Goal: Task Accomplishment & Management: Manage account settings

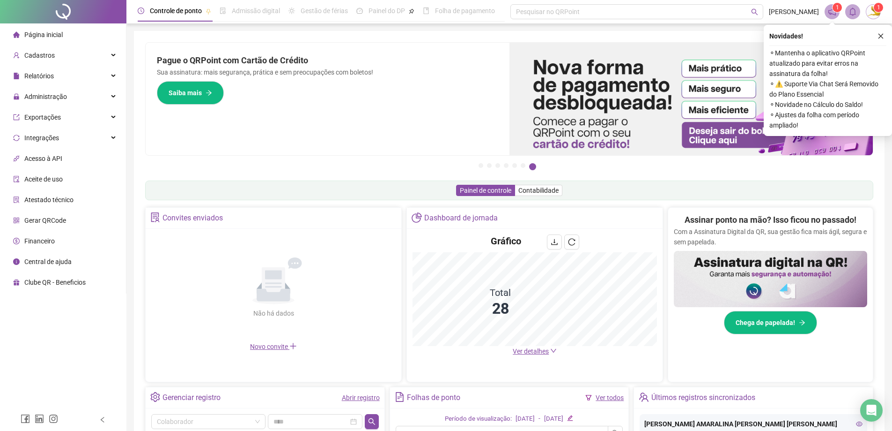
click at [65, 33] on li "Página inicial" at bounding box center [63, 34] width 122 height 19
click at [50, 74] on span "Relatórios" at bounding box center [39, 75] width 30 height 7
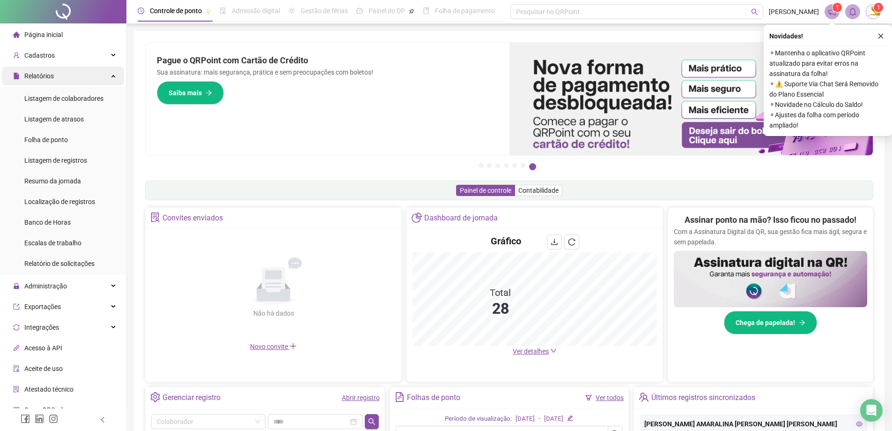
click at [50, 80] on span "Relatórios" at bounding box center [33, 76] width 41 height 19
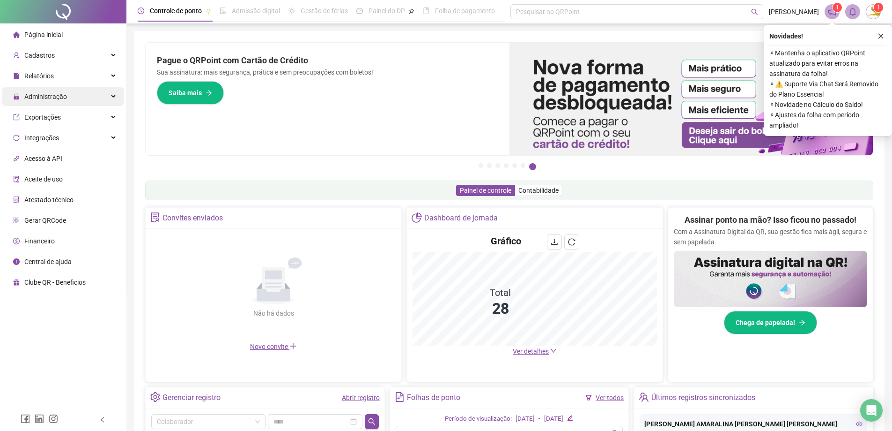
click at [63, 103] on span "Administração" at bounding box center [40, 96] width 54 height 19
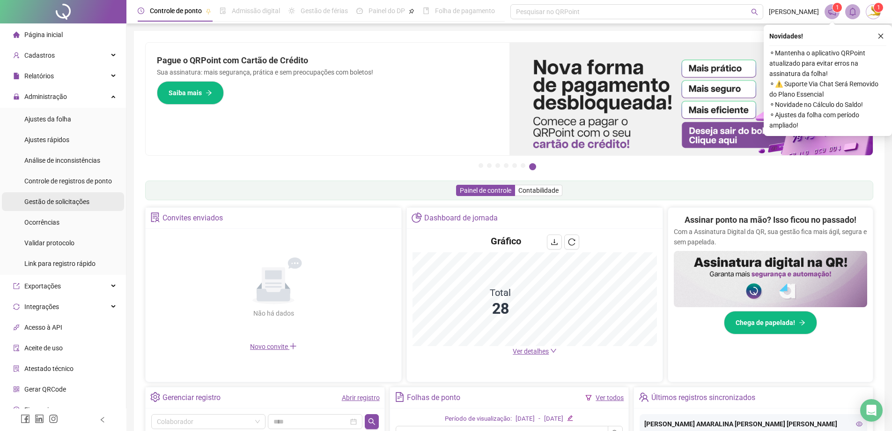
click at [50, 208] on div "Gestão de solicitações" at bounding box center [56, 201] width 65 height 19
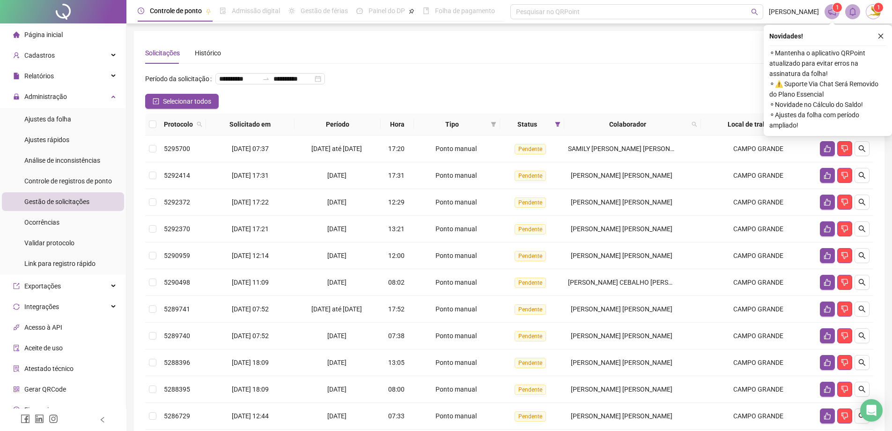
click at [28, 36] on span "Página inicial" at bounding box center [43, 34] width 38 height 7
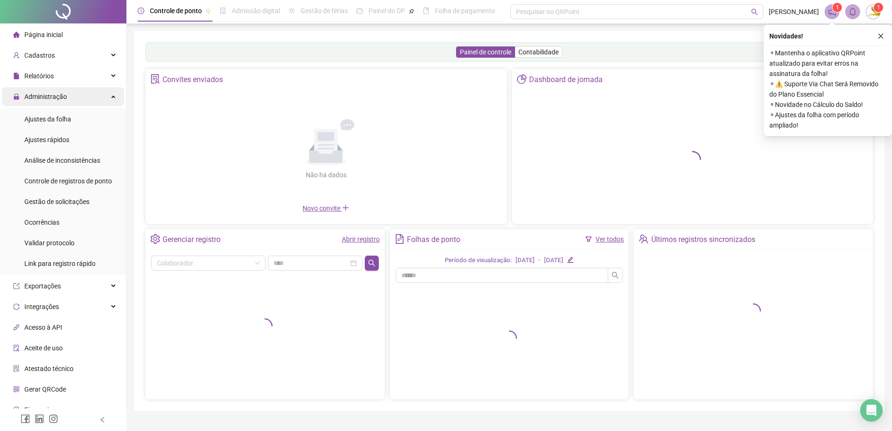
click at [50, 96] on span "Administração" at bounding box center [45, 96] width 43 height 7
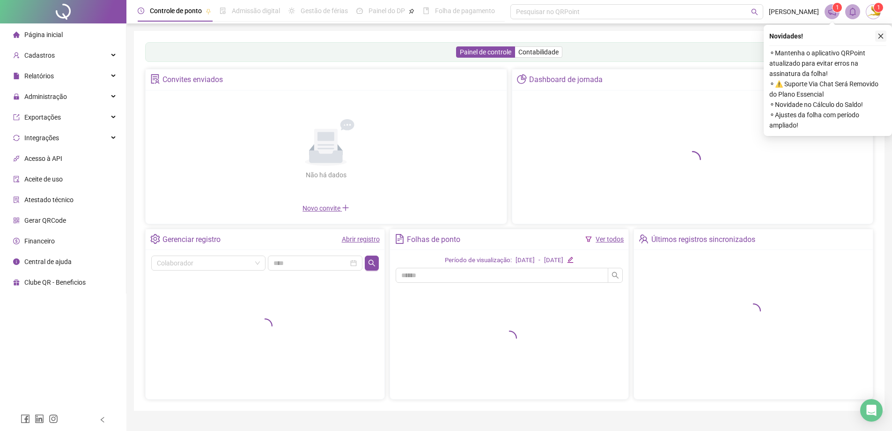
click at [881, 38] on icon "close" at bounding box center [881, 36] width 7 height 7
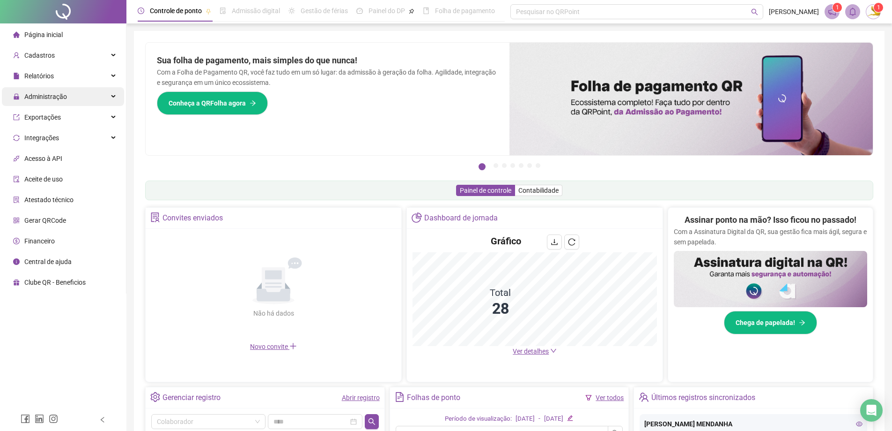
click at [35, 89] on span "Administração" at bounding box center [40, 96] width 54 height 19
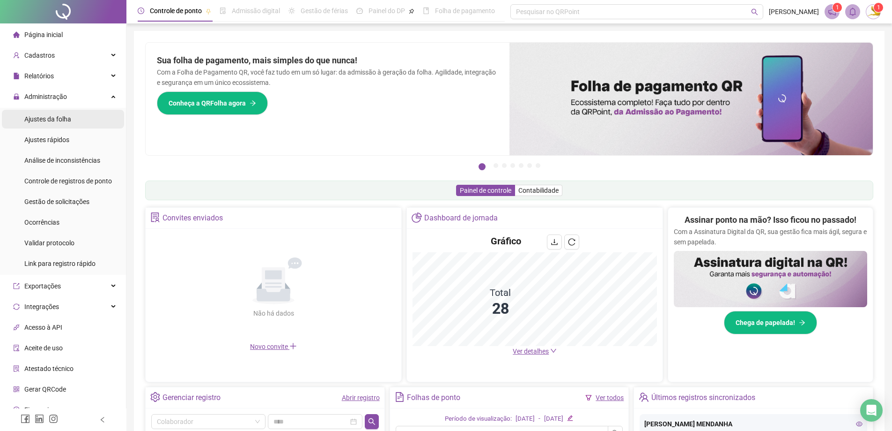
click at [39, 114] on div "Ajustes da folha" at bounding box center [47, 119] width 47 height 19
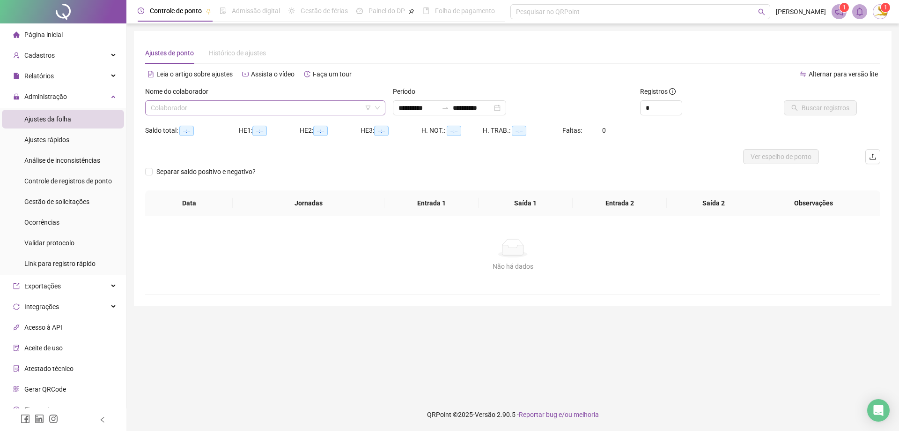
type input "**********"
click at [204, 106] on input "search" at bounding box center [261, 108] width 221 height 14
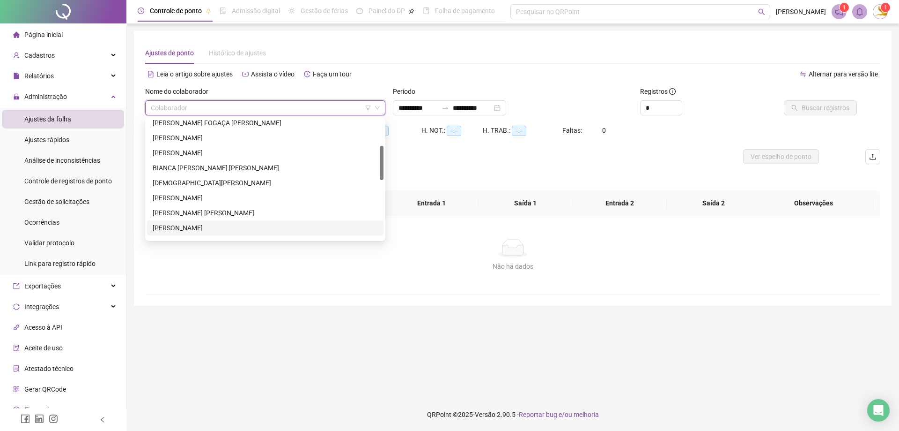
scroll to position [141, 0]
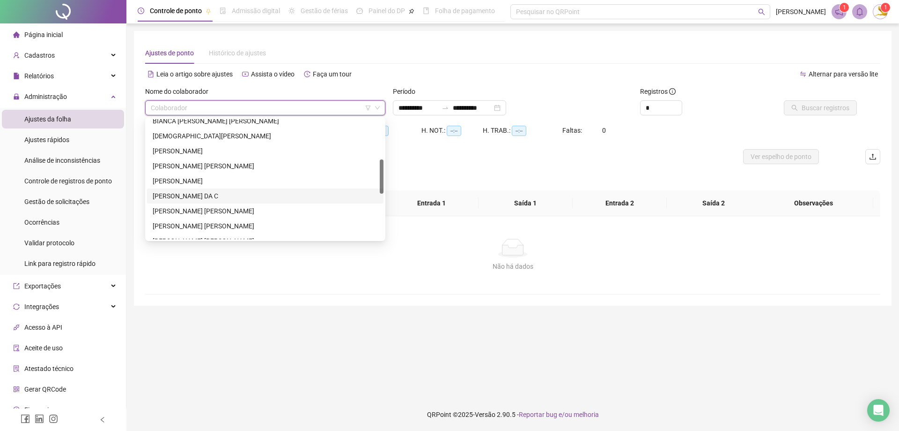
click at [184, 195] on div "[PERSON_NAME] DA C" at bounding box center [265, 196] width 225 height 10
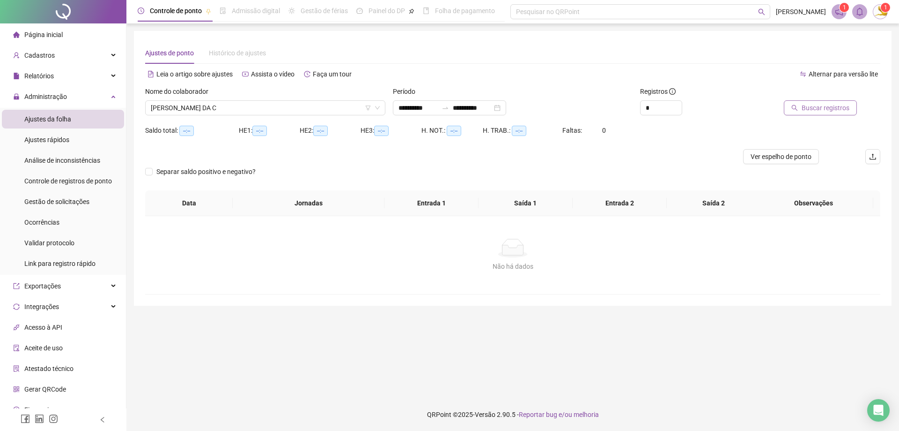
click at [827, 103] on span "Buscar registros" at bounding box center [826, 108] width 48 height 10
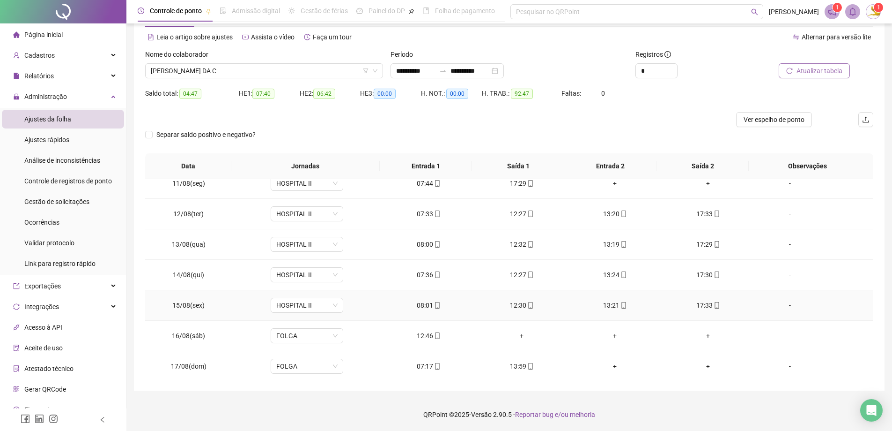
scroll to position [318, 0]
click at [526, 330] on div "+" at bounding box center [522, 333] width 78 height 10
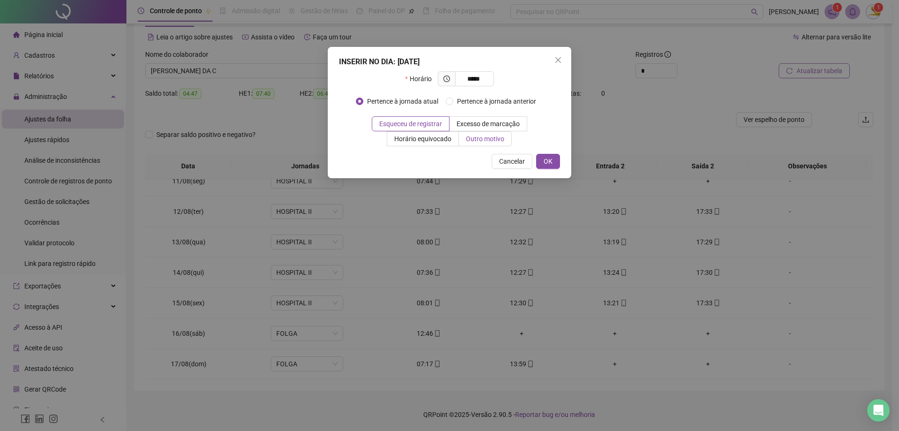
type input "*****"
click at [485, 142] on span "Outro motivo" at bounding box center [485, 138] width 38 height 7
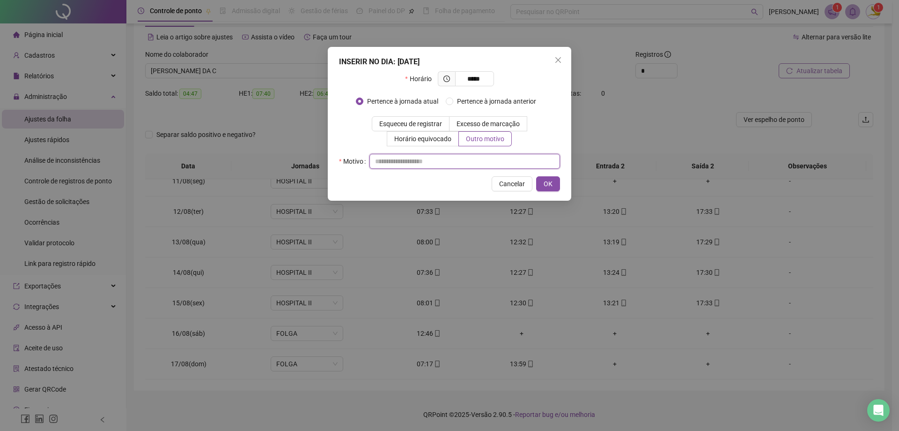
click at [450, 159] on input "text" at bounding box center [465, 161] width 191 height 15
type input "**********"
click at [545, 185] on span "OK" at bounding box center [548, 183] width 9 height 10
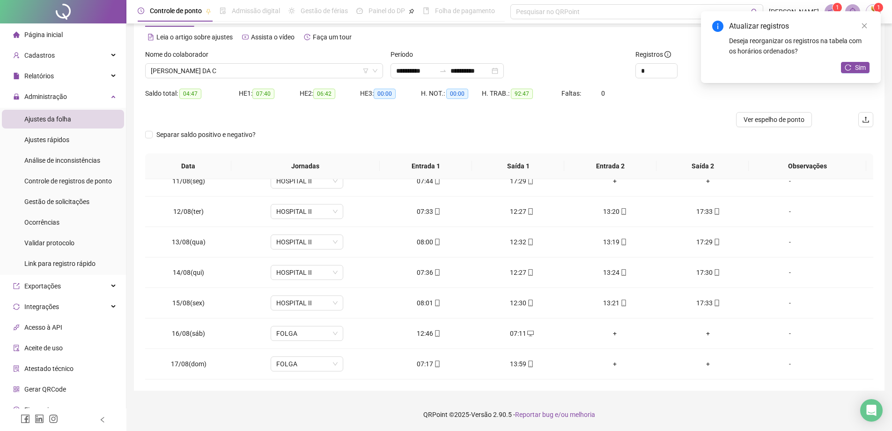
click at [860, 60] on div "Atualizar registros Deseja reorganizar os registros na tabela com os horários o…" at bounding box center [791, 47] width 180 height 72
click at [857, 65] on span "Sim" at bounding box center [860, 67] width 11 height 10
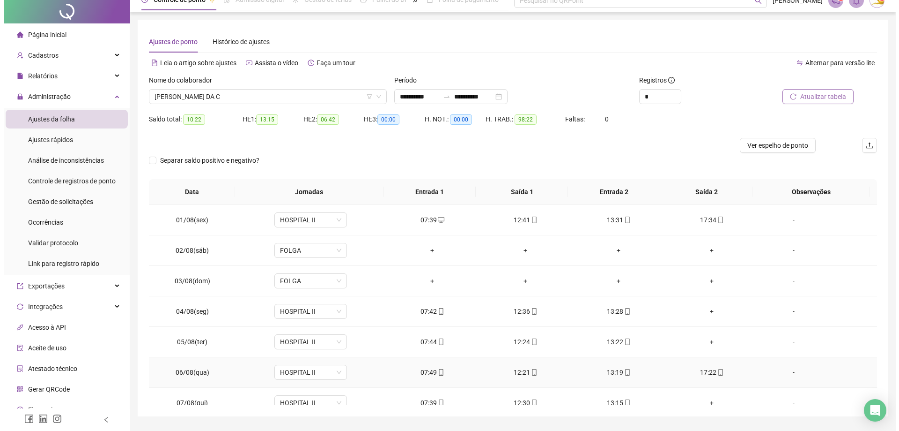
scroll to position [0, 0]
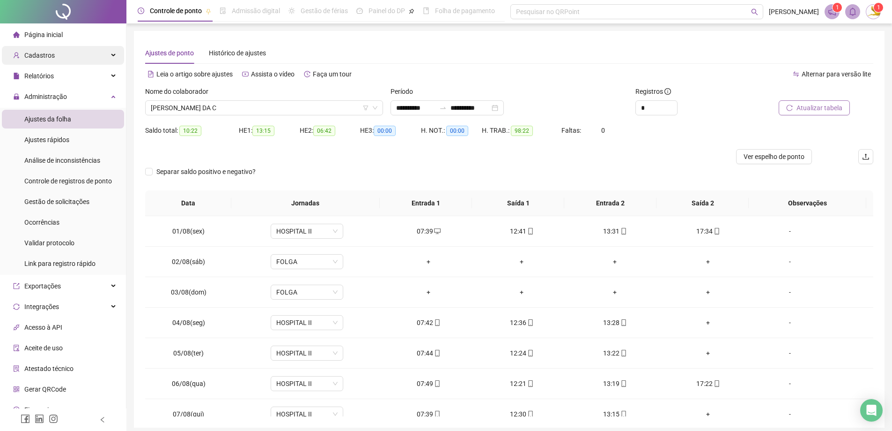
click at [70, 36] on li "Página inicial" at bounding box center [63, 34] width 122 height 19
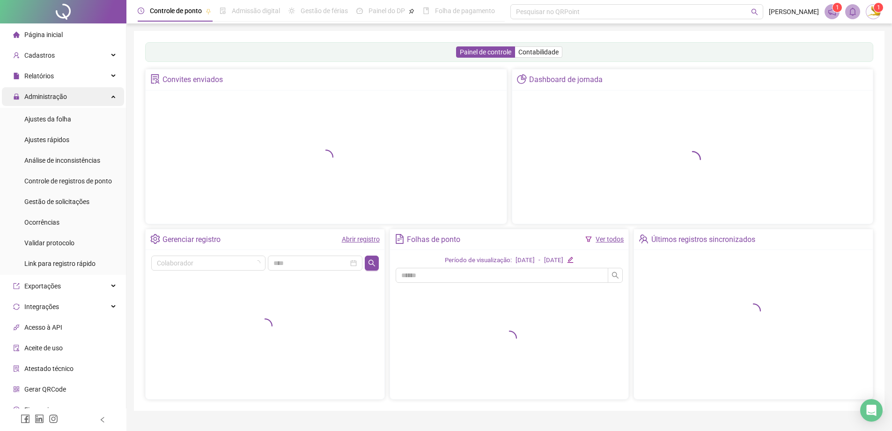
click at [59, 96] on span "Administração" at bounding box center [45, 96] width 43 height 7
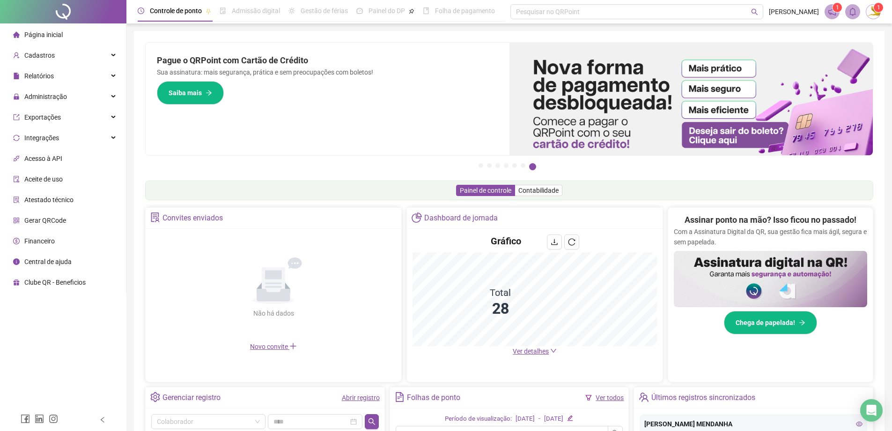
click at [540, 353] on span "Ver detalhes" at bounding box center [531, 350] width 36 height 7
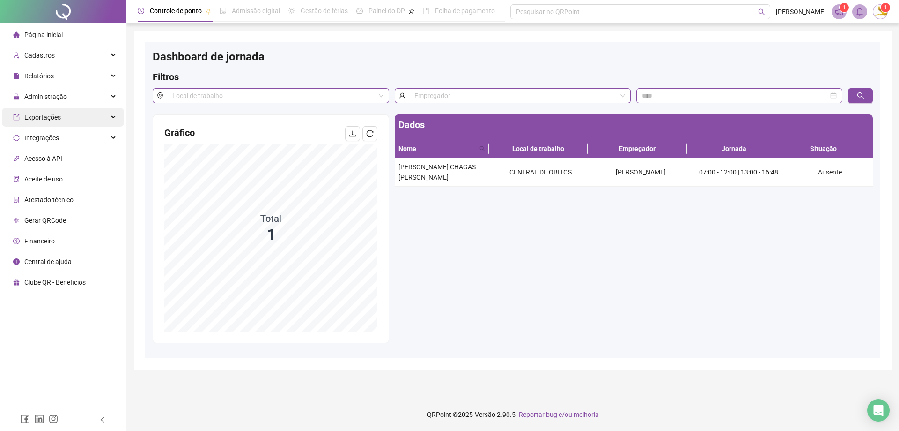
click at [49, 108] on span "Exportações" at bounding box center [37, 117] width 48 height 19
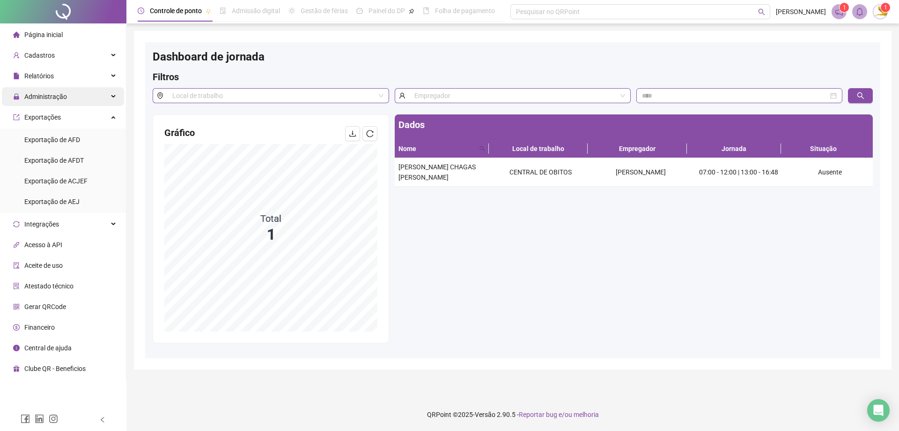
click at [50, 99] on span "Administração" at bounding box center [45, 96] width 43 height 7
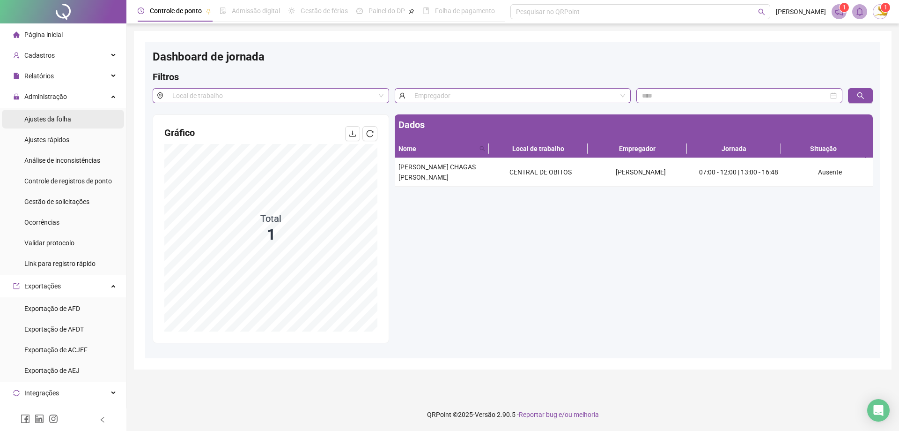
click at [57, 123] on span "Ajustes da folha" at bounding box center [47, 118] width 47 height 7
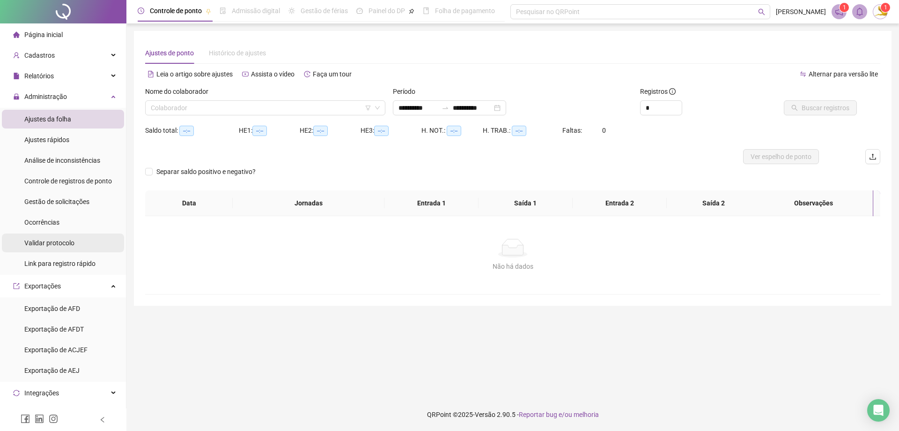
drag, startPoint x: 60, startPoint y: 281, endPoint x: 89, endPoint y: 242, distance: 48.6
click at [59, 281] on div "Exportações" at bounding box center [63, 285] width 122 height 19
click at [208, 103] on input "search" at bounding box center [261, 108] width 221 height 14
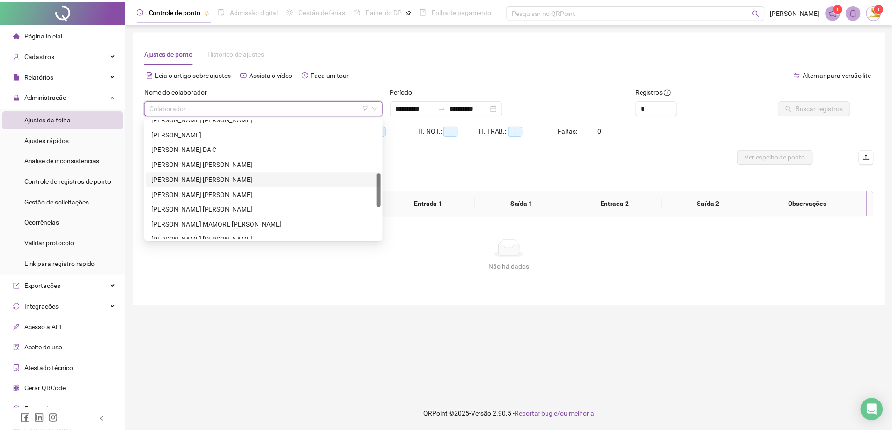
scroll to position [300, 0]
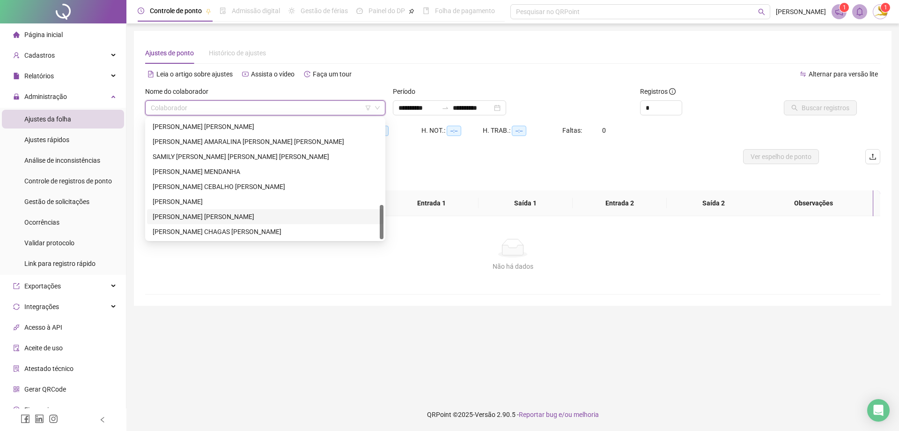
click at [220, 224] on div "[PERSON_NAME] MAMORE DA [PERSON_NAME] [PERSON_NAME] [PERSON_NAME] AMARALINA [PE…" at bounding box center [265, 171] width 237 height 135
click at [220, 226] on div "[PERSON_NAME] CHAGAS [PERSON_NAME]" at bounding box center [265, 231] width 237 height 15
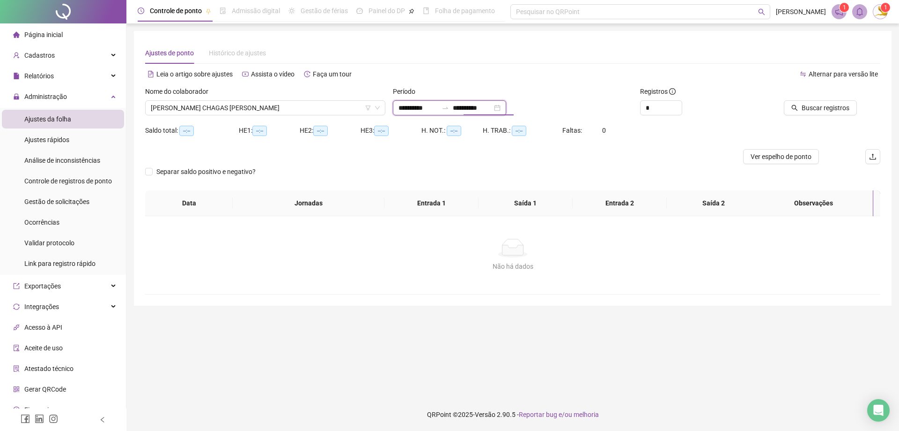
click at [492, 105] on input "**********" at bounding box center [472, 108] width 39 height 10
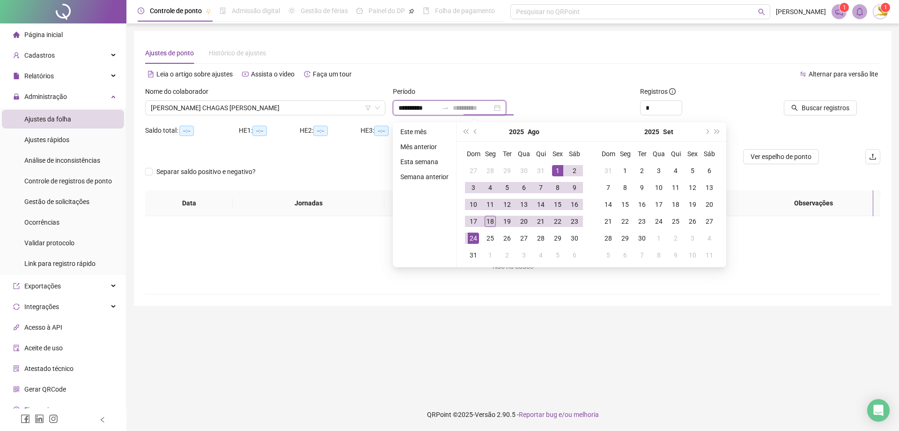
type input "**********"
click at [493, 218] on div "18" at bounding box center [490, 220] width 11 height 11
type input "**********"
click at [837, 111] on span "Buscar registros" at bounding box center [826, 108] width 48 height 10
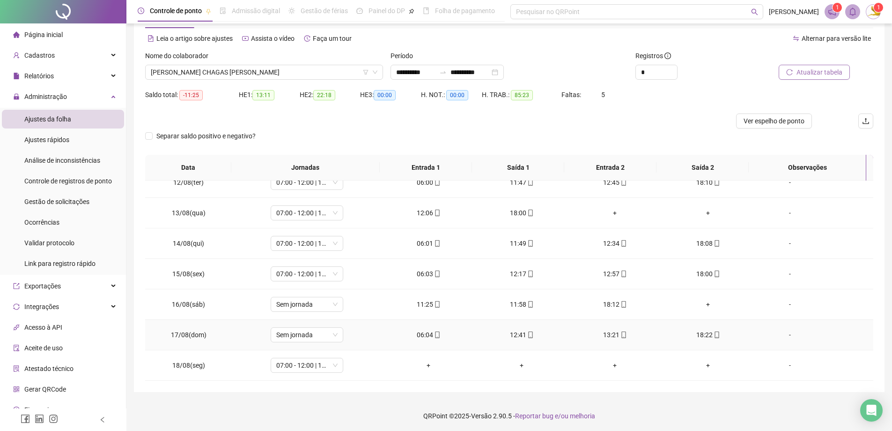
scroll to position [37, 0]
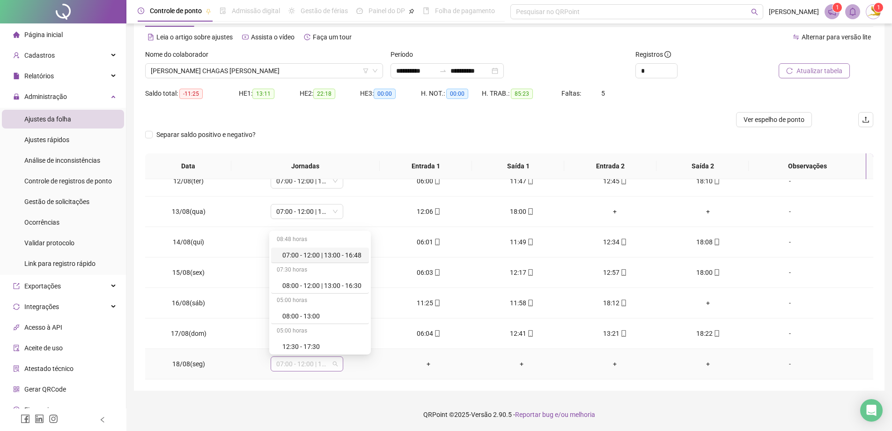
click at [310, 359] on span "07:00 - 12:00 | 13:00 - 16:48" at bounding box center [306, 364] width 61 height 14
click at [304, 298] on div "Folga" at bounding box center [322, 297] width 81 height 10
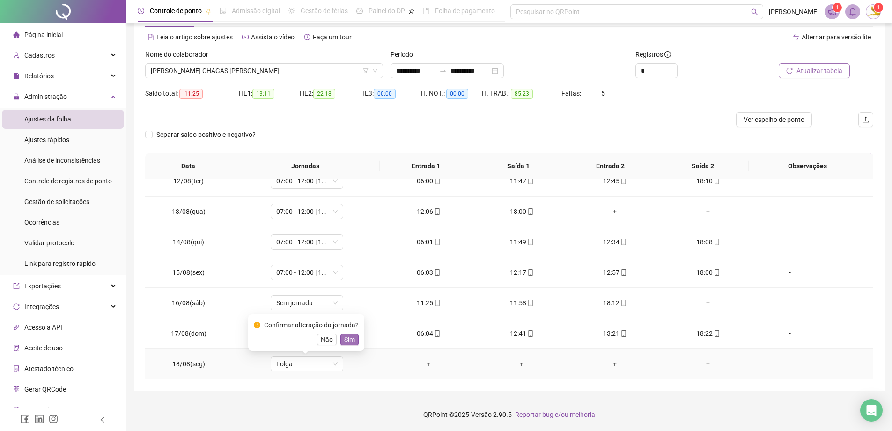
click at [348, 339] on span "Sim" at bounding box center [349, 339] width 11 height 10
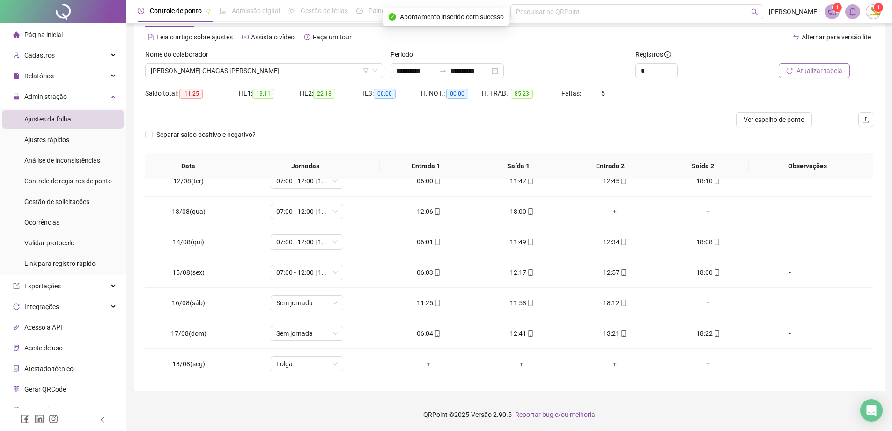
click at [822, 54] on div at bounding box center [804, 56] width 92 height 14
click at [810, 75] on button "Atualizar tabela" at bounding box center [814, 70] width 71 height 15
click at [57, 32] on span "Página inicial" at bounding box center [43, 34] width 38 height 7
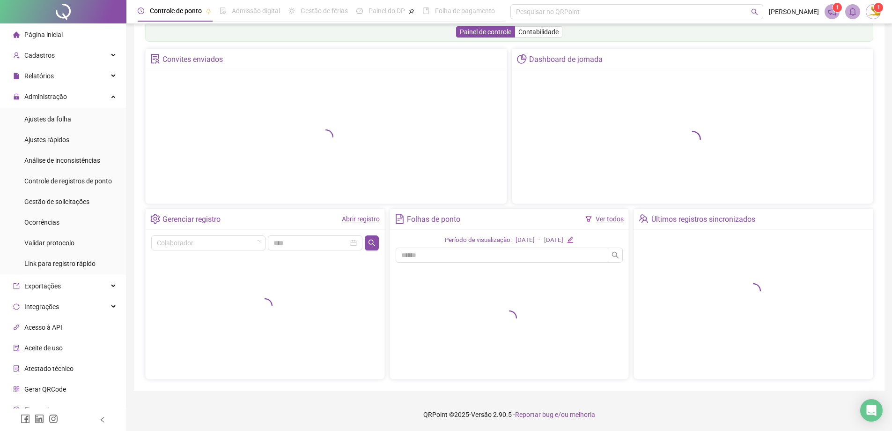
scroll to position [20, 0]
click at [67, 101] on div "Administração" at bounding box center [63, 96] width 122 height 19
